Goal: Information Seeking & Learning: Learn about a topic

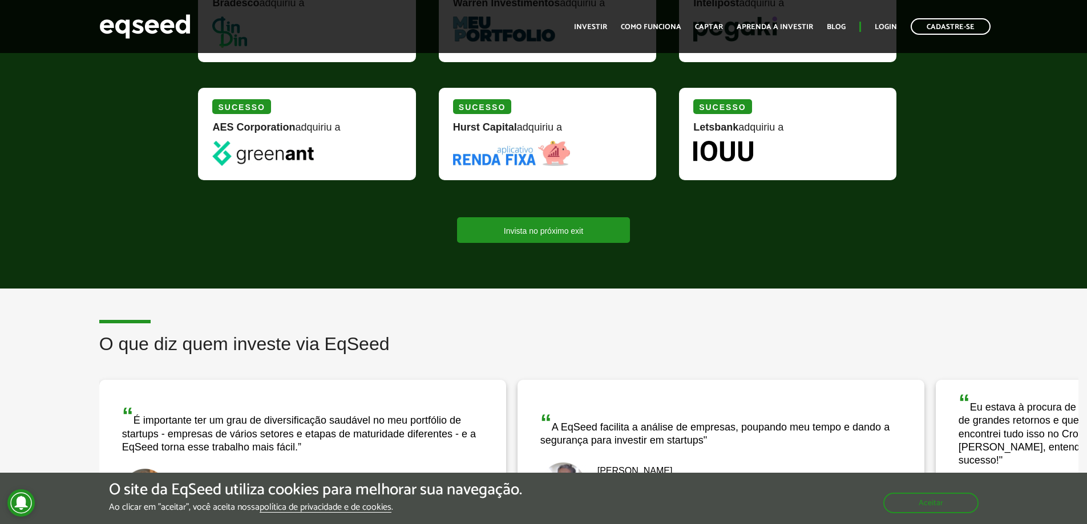
scroll to position [1712, 0]
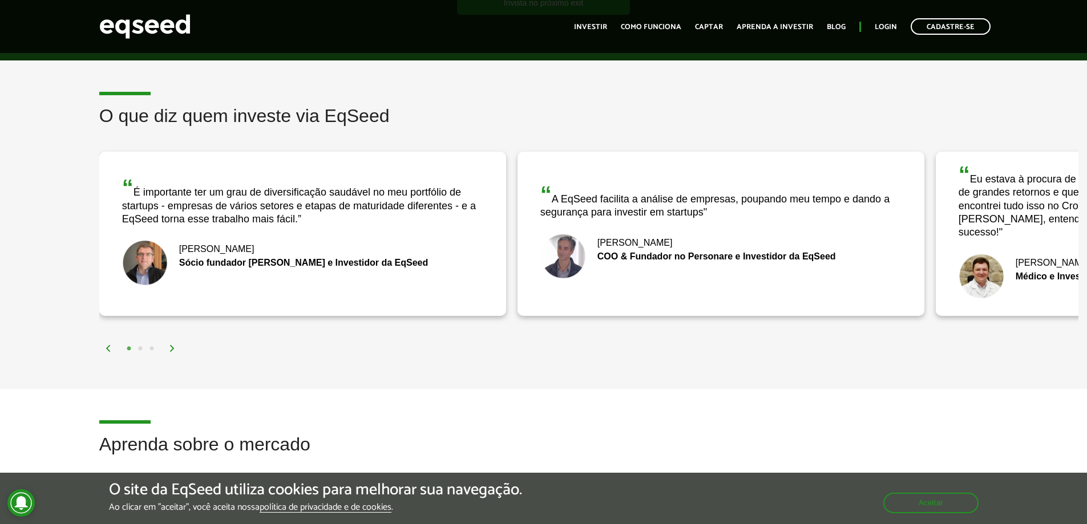
click at [172, 345] on img at bounding box center [172, 348] width 7 height 7
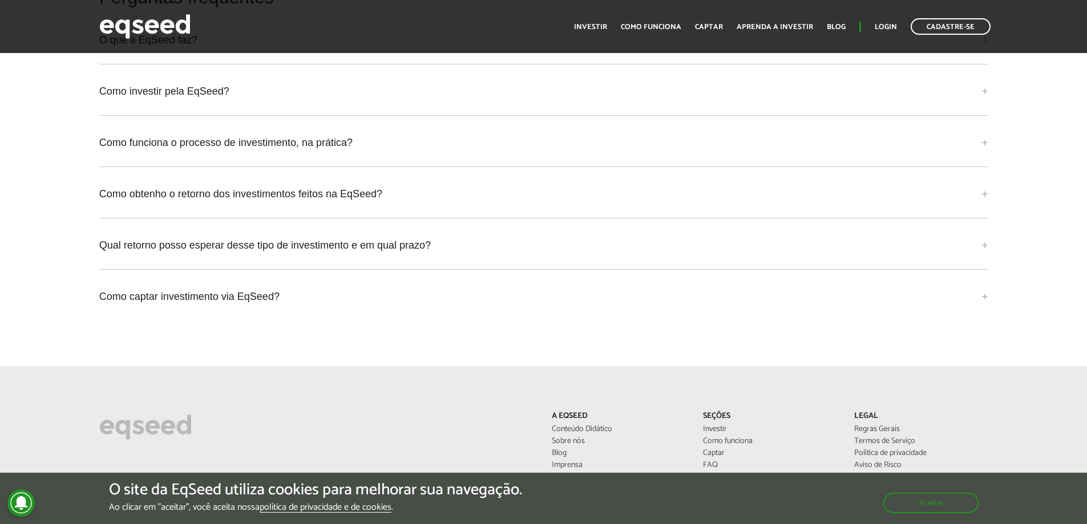
scroll to position [2711, 0]
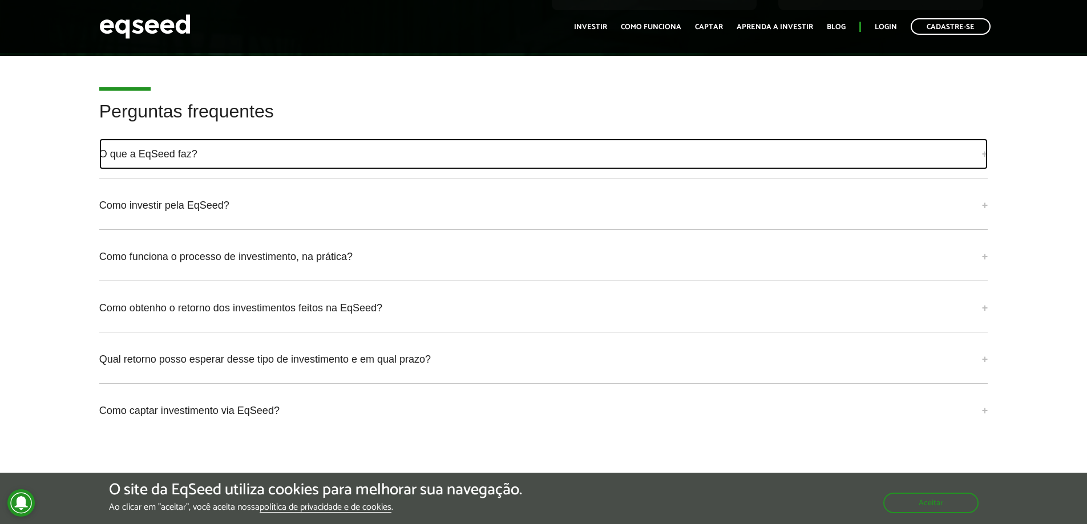
click at [260, 140] on link "O que a EqSeed faz?" at bounding box center [543, 154] width 889 height 31
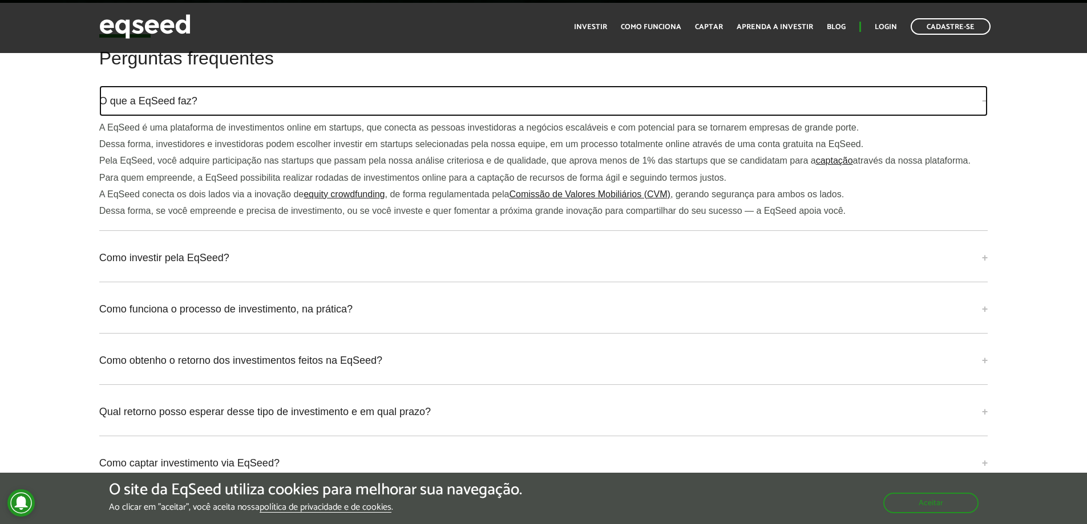
scroll to position [2650, 0]
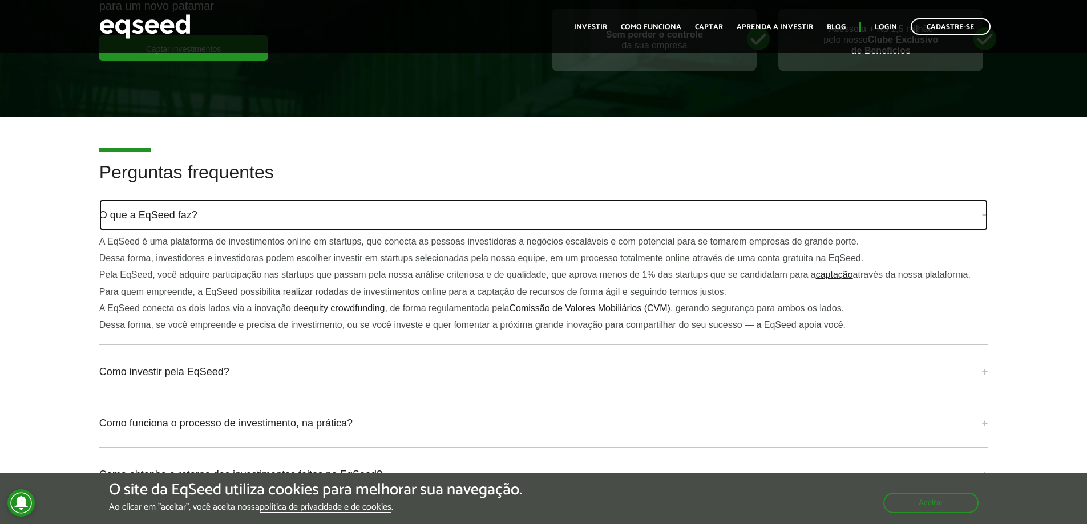
click at [977, 200] on link "O que a EqSeed faz?" at bounding box center [543, 215] width 889 height 31
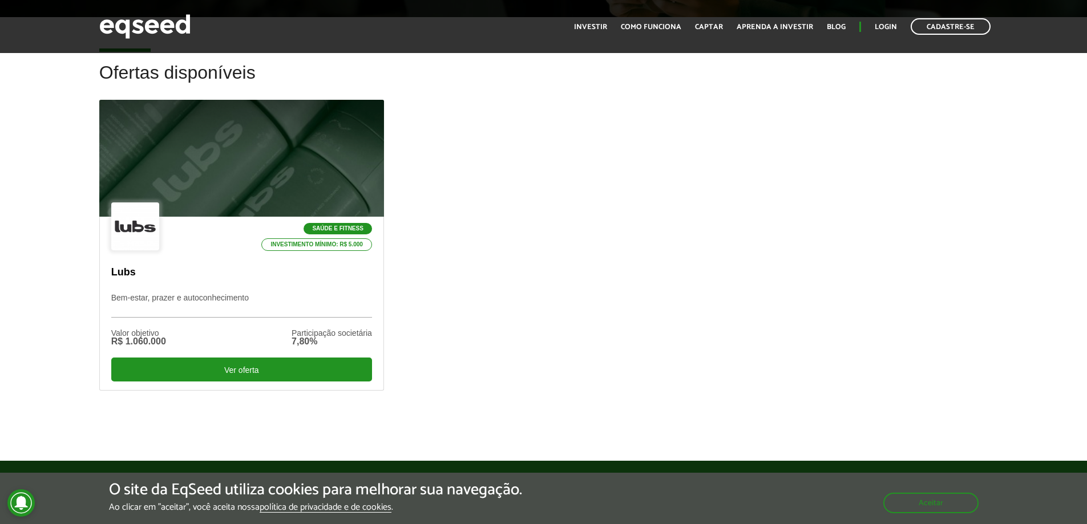
scroll to position [0, 0]
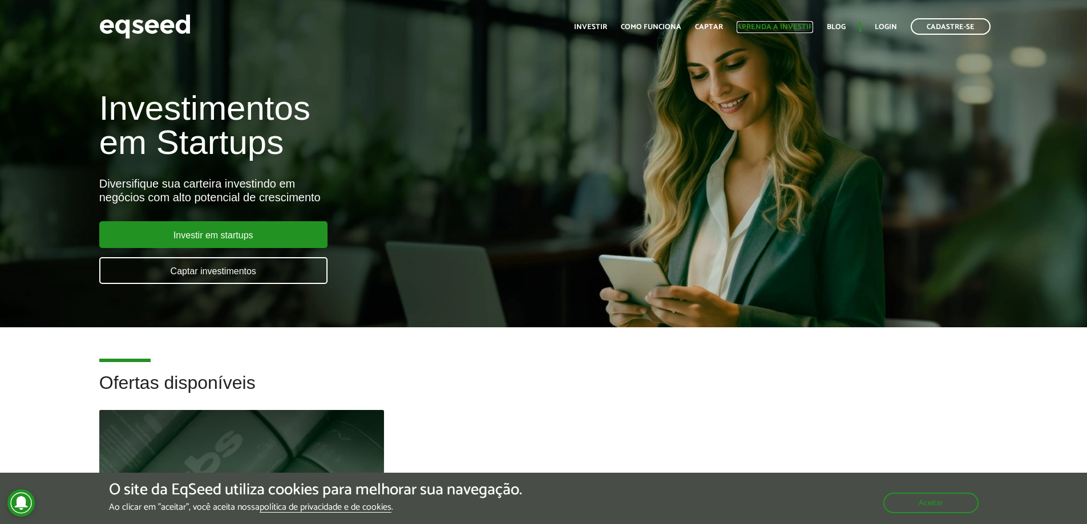
click at [790, 27] on link "Aprenda a investir" at bounding box center [775, 26] width 76 height 7
